Goal: Obtain resource: Download file/media

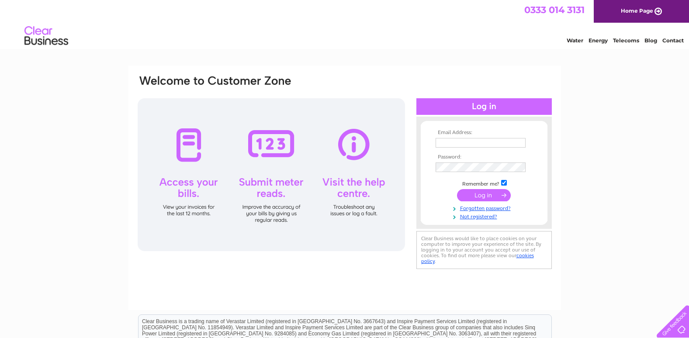
type input "[PERSON_NAME][EMAIL_ADDRESS][DOMAIN_NAME]"
click at [486, 193] on input "submit" at bounding box center [484, 195] width 54 height 12
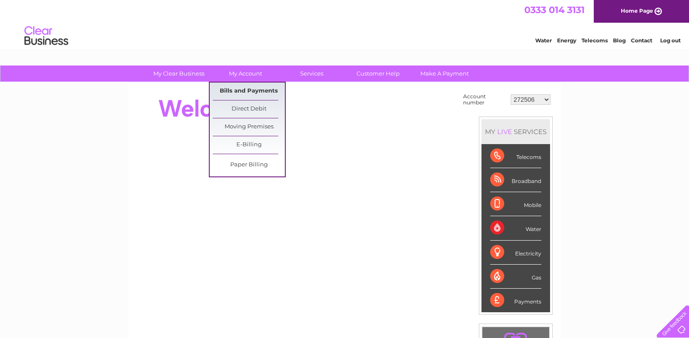
click at [246, 90] on link "Bills and Payments" at bounding box center [249, 91] width 72 height 17
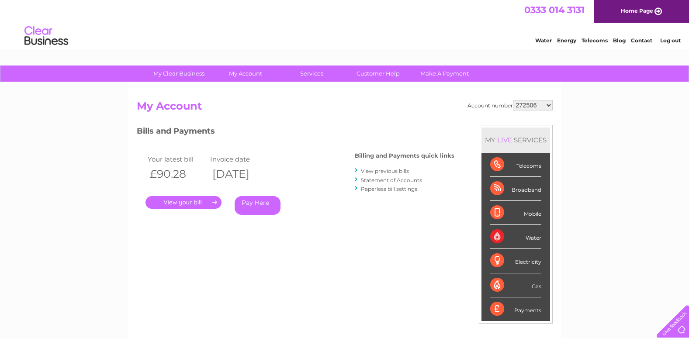
click at [193, 202] on link "." at bounding box center [183, 202] width 76 height 13
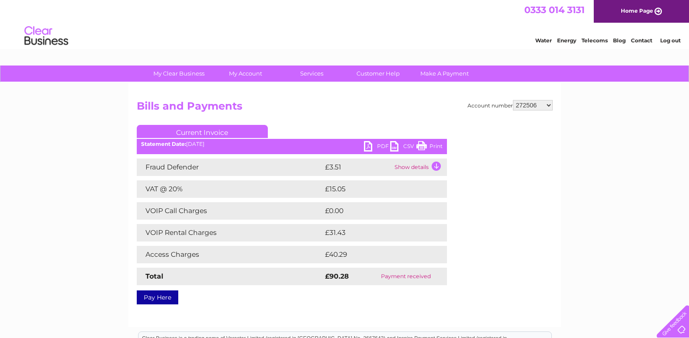
click at [425, 145] on link "Print" at bounding box center [429, 147] width 26 height 13
click at [366, 147] on link "PDF" at bounding box center [377, 147] width 26 height 13
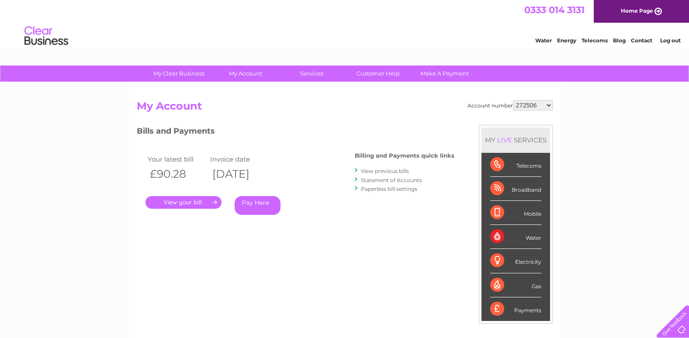
click at [551, 104] on select "272506 272509 30305507 30305511" at bounding box center [533, 105] width 40 height 10
select select "272509"
click at [513, 100] on select "272506 272509 30305507 30305511" at bounding box center [533, 105] width 40 height 10
click at [192, 201] on link "." at bounding box center [183, 202] width 76 height 13
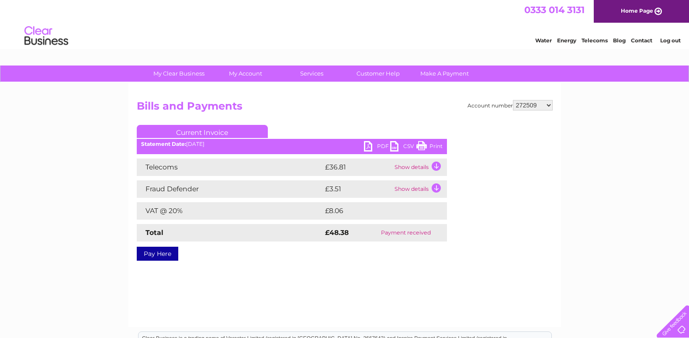
click at [367, 145] on link "PDF" at bounding box center [377, 147] width 26 height 13
click at [548, 103] on select "272506 272509 30305507 30305511" at bounding box center [533, 105] width 40 height 10
select select "30305507"
click at [513, 100] on select "272506 272509 30305507 30305511" at bounding box center [533, 105] width 40 height 10
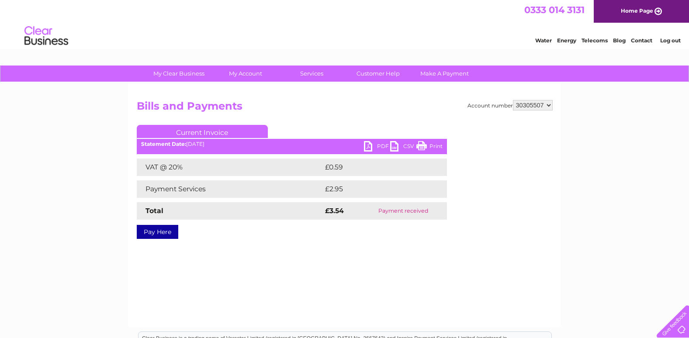
click at [549, 104] on select "272506 272509 30305507 30305511" at bounding box center [533, 105] width 40 height 10
select select "30305511"
click at [513, 100] on select "272506 272509 30305507 30305511" at bounding box center [533, 105] width 40 height 10
